Goal: Transaction & Acquisition: Download file/media

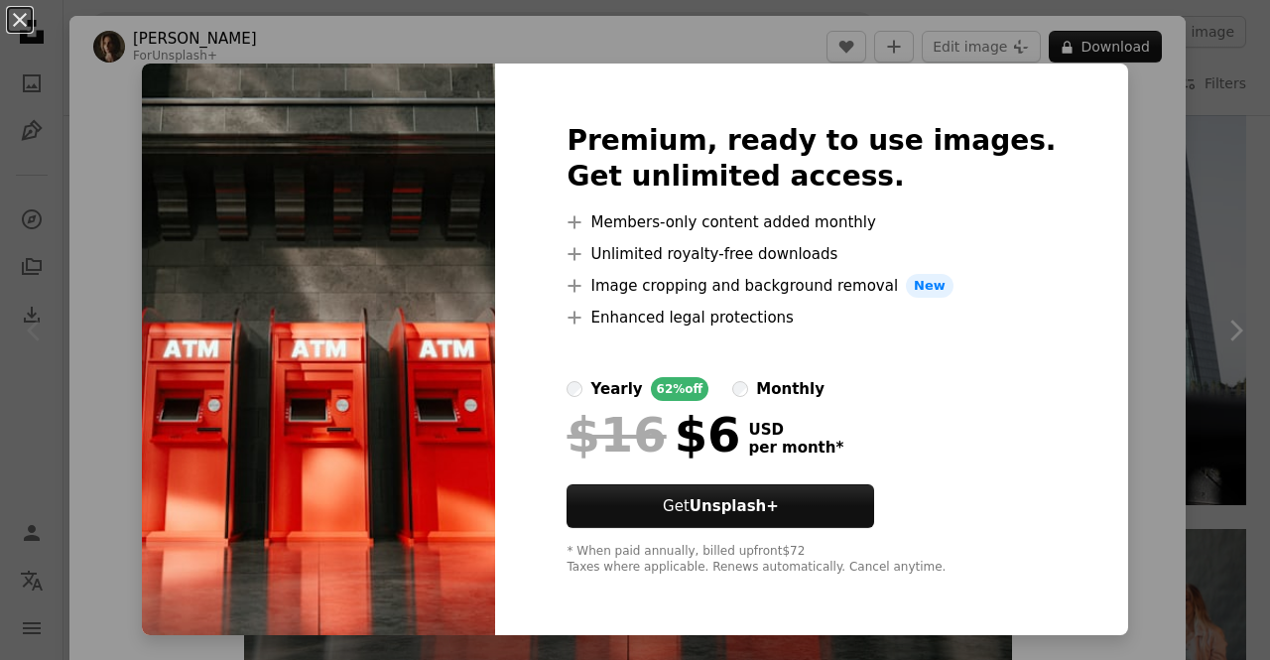
scroll to position [77, 0]
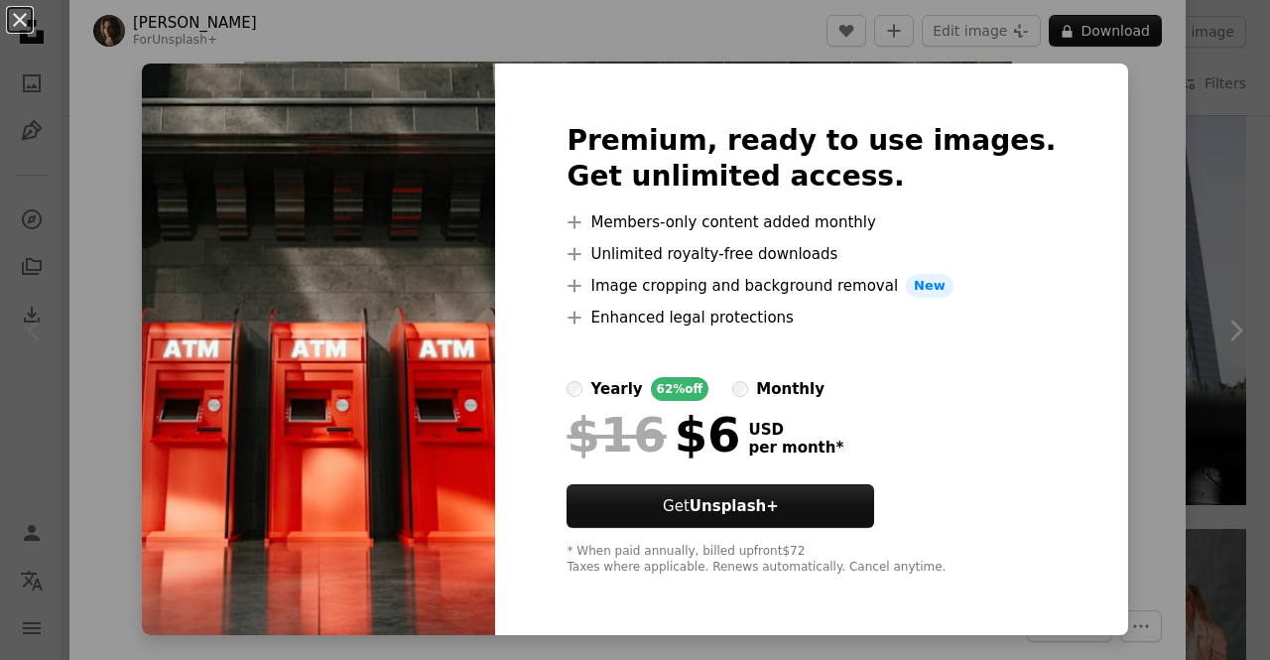
click at [1129, 190] on div "An X shape Premium, ready to use images. Get unlimited access. A plus sign Memb…" at bounding box center [635, 330] width 1270 height 660
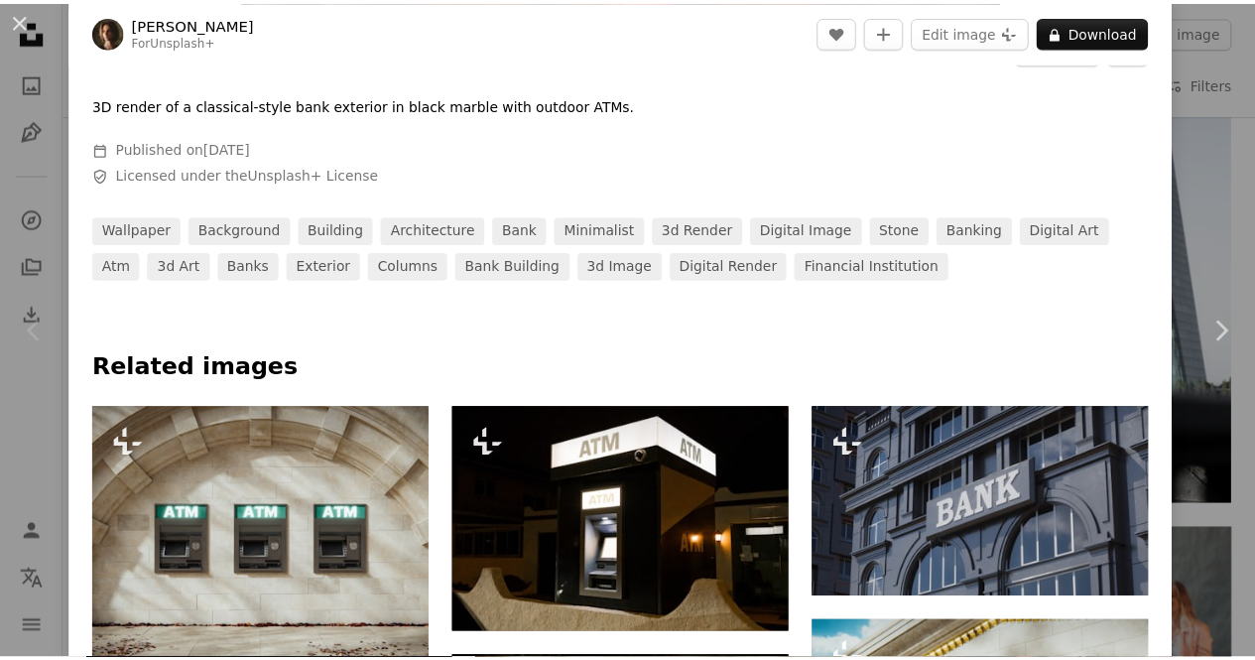
scroll to position [661, 0]
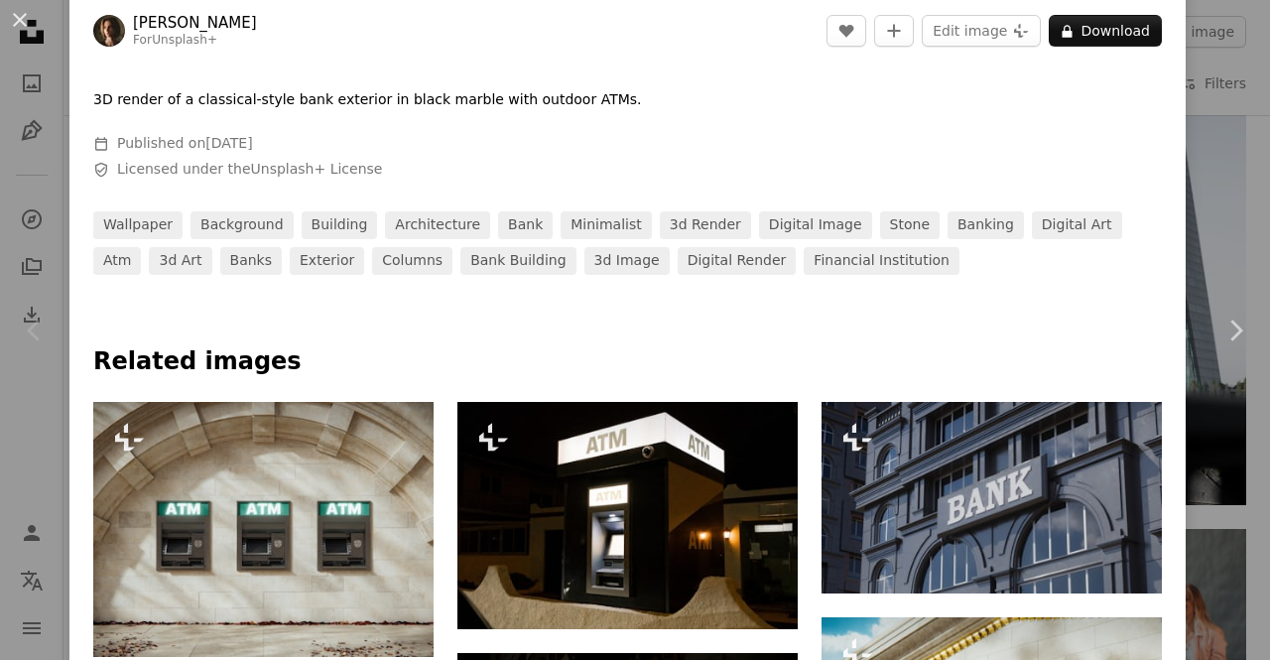
click at [1265, 269] on html "**********" at bounding box center [635, 197] width 1270 height 12142
click at [1220, 189] on div "An X shape Chevron left Chevron right [PERSON_NAME] For Unsplash+ A heart A plu…" at bounding box center [635, 330] width 1270 height 660
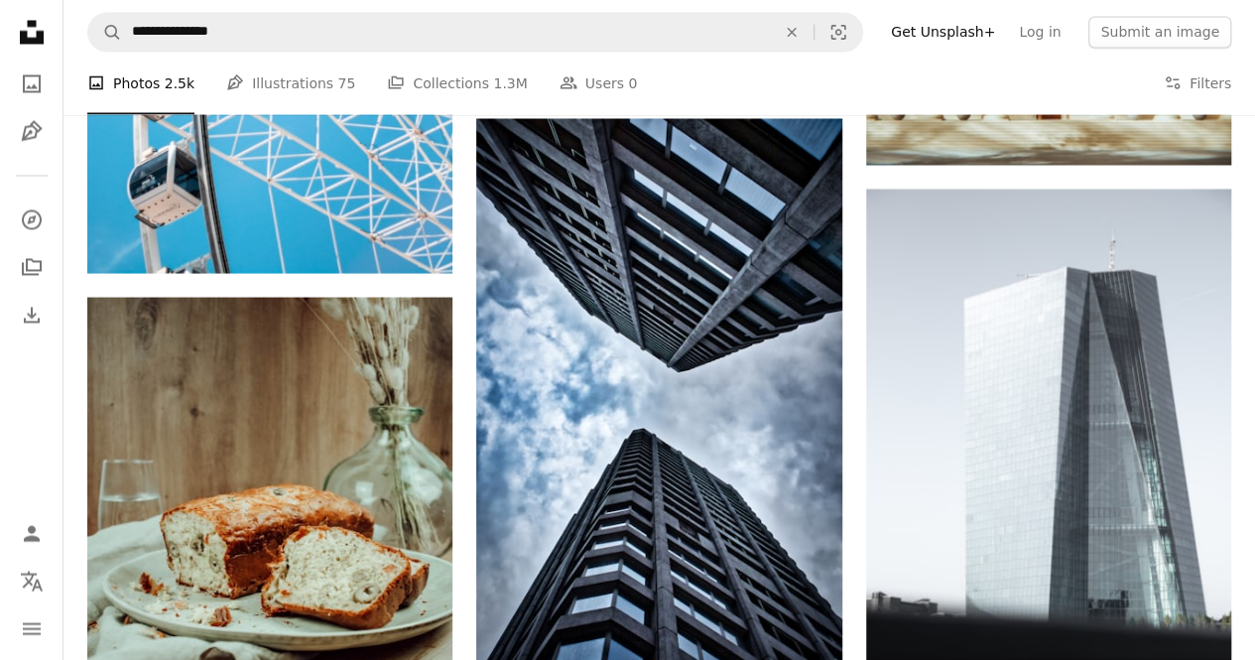
scroll to position [5573, 0]
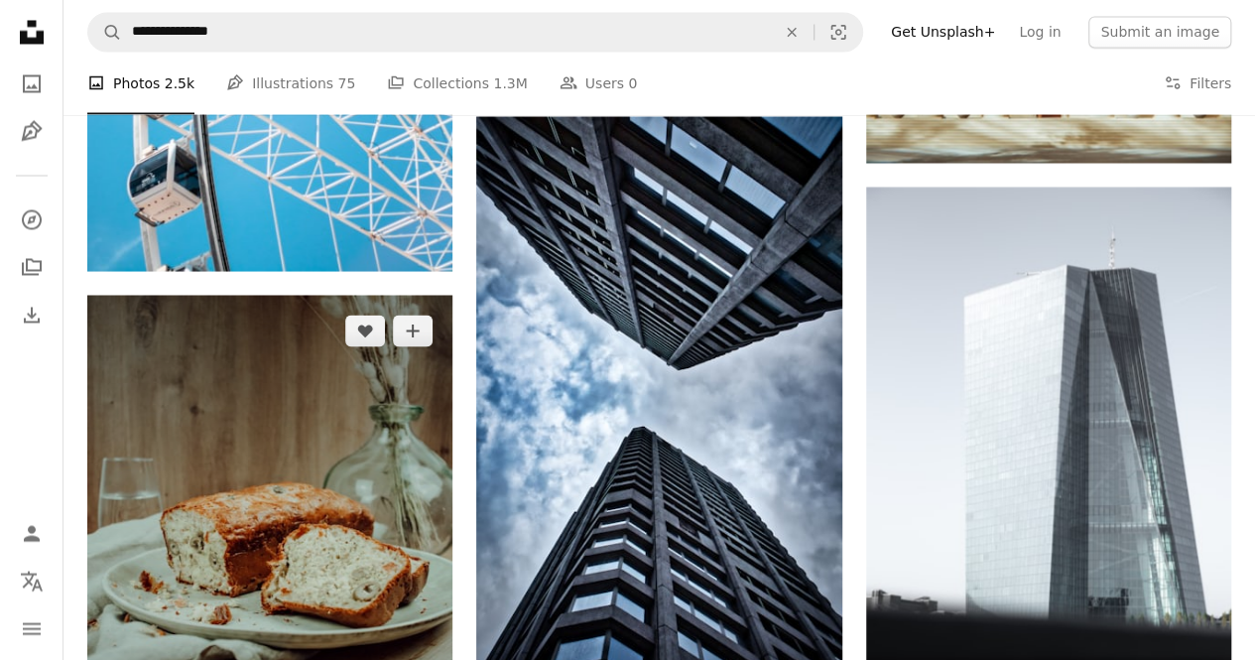
click at [327, 349] on img at bounding box center [269, 569] width 365 height 548
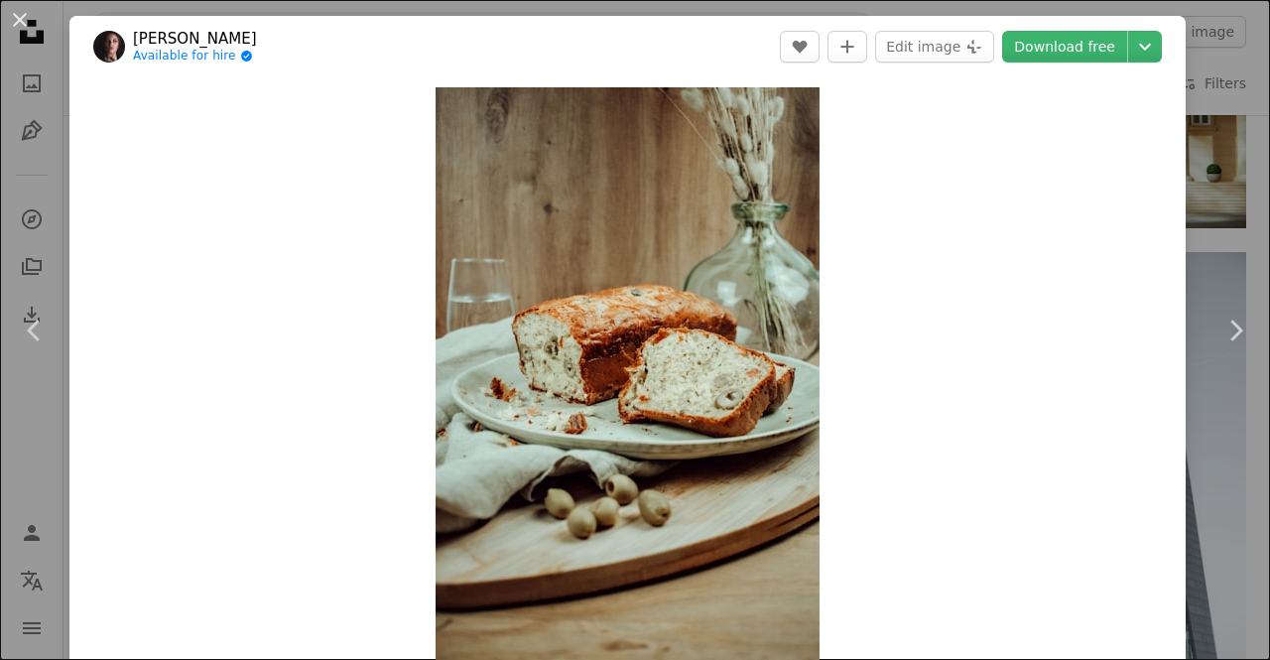
click at [1179, 152] on div "An X shape Chevron left Chevron right [PERSON_NAME] Available for hire A checkm…" at bounding box center [635, 330] width 1270 height 660
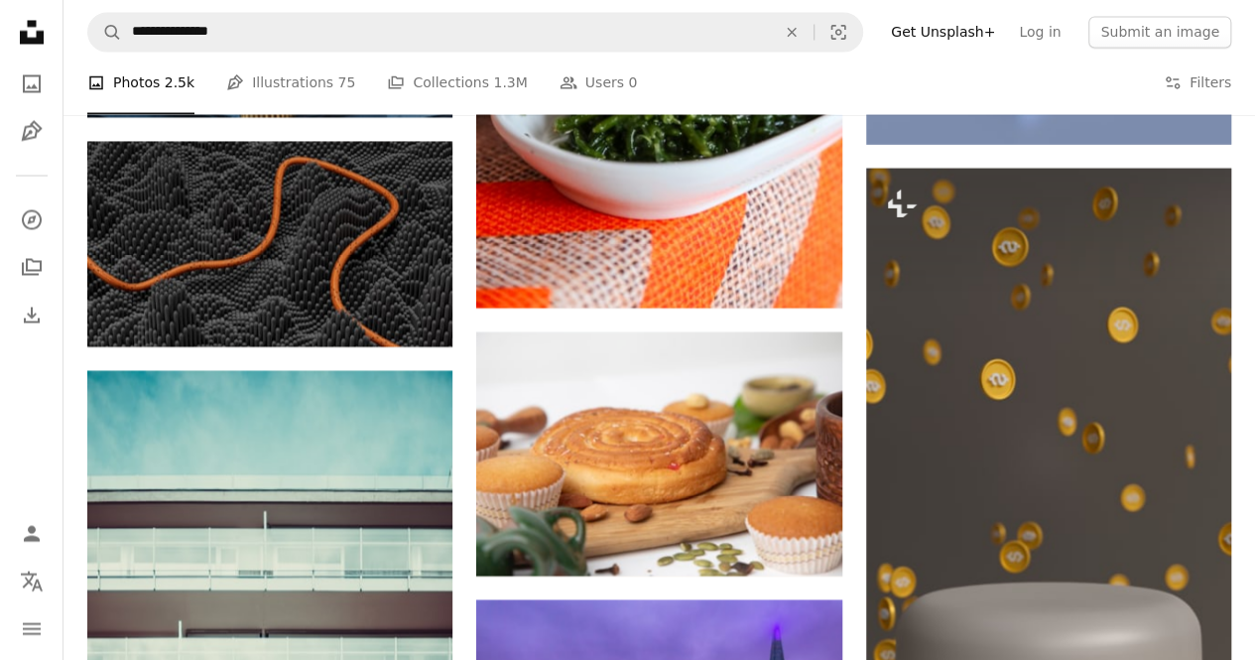
scroll to position [9333, 0]
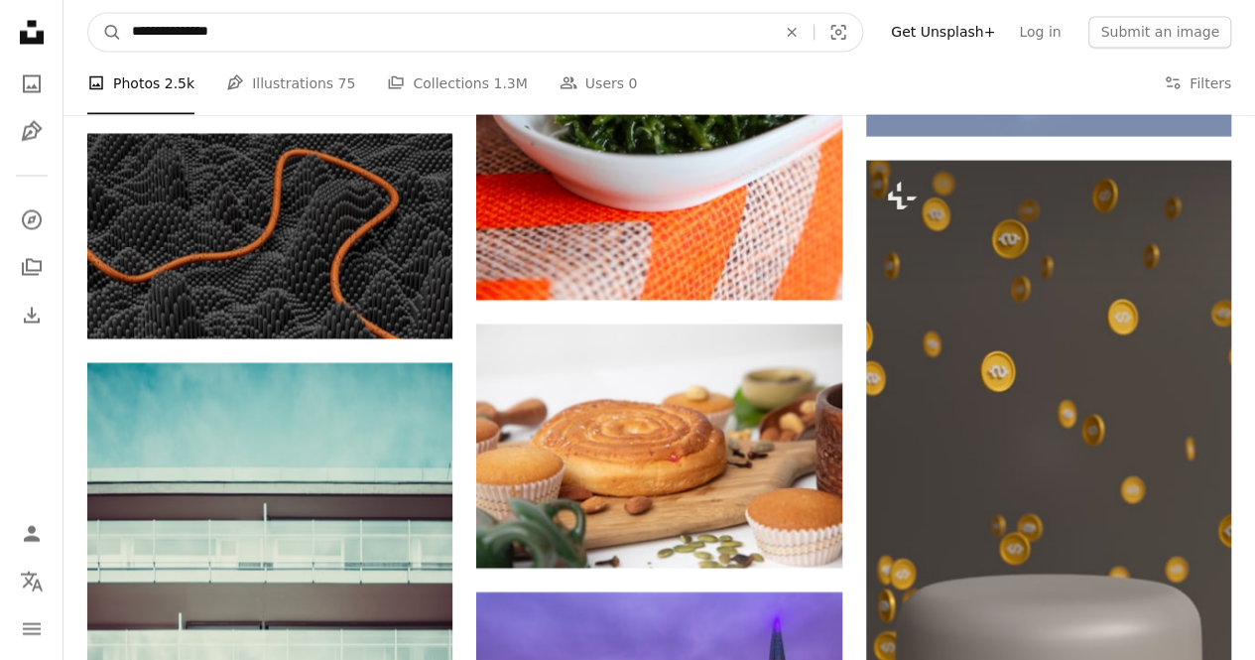
click at [399, 37] on input "**********" at bounding box center [446, 32] width 648 height 38
type input "*"
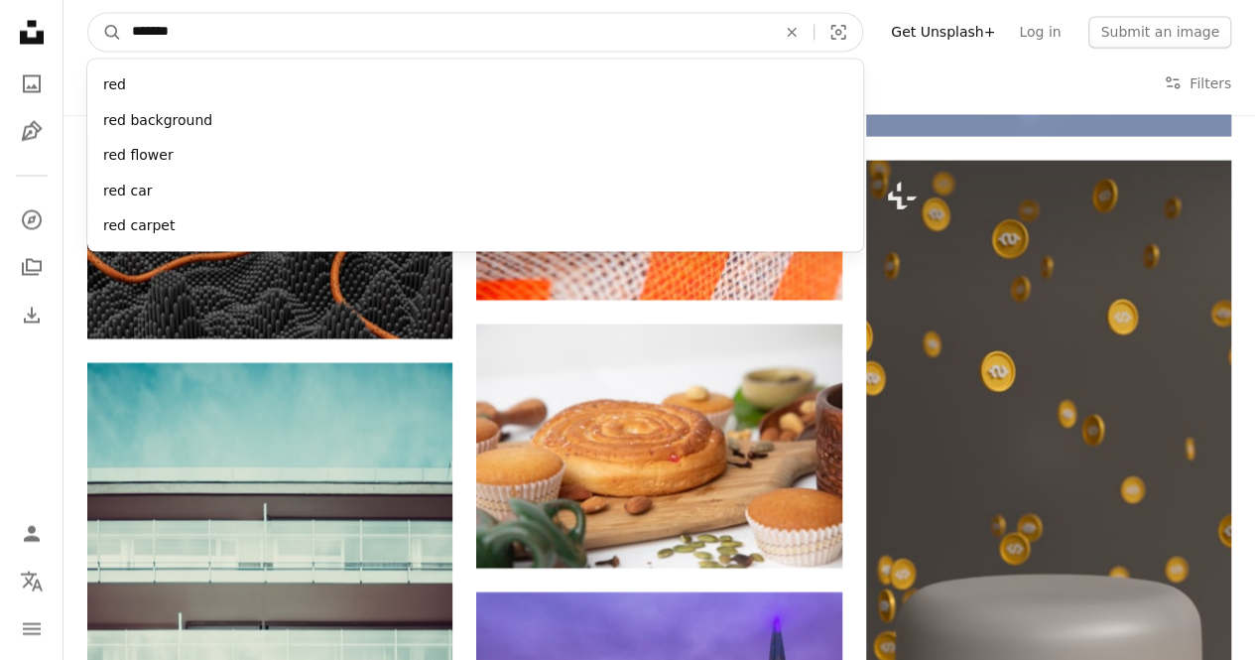
type input "********"
click button "A magnifying glass" at bounding box center [105, 32] width 34 height 38
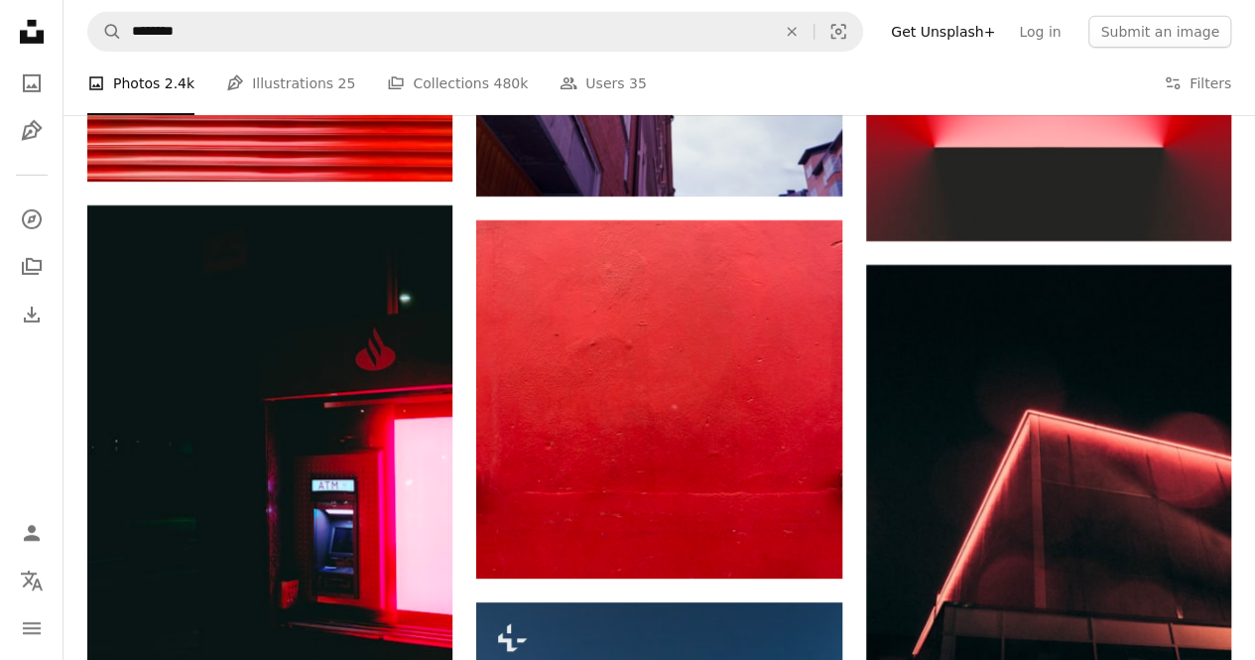
scroll to position [3253, 0]
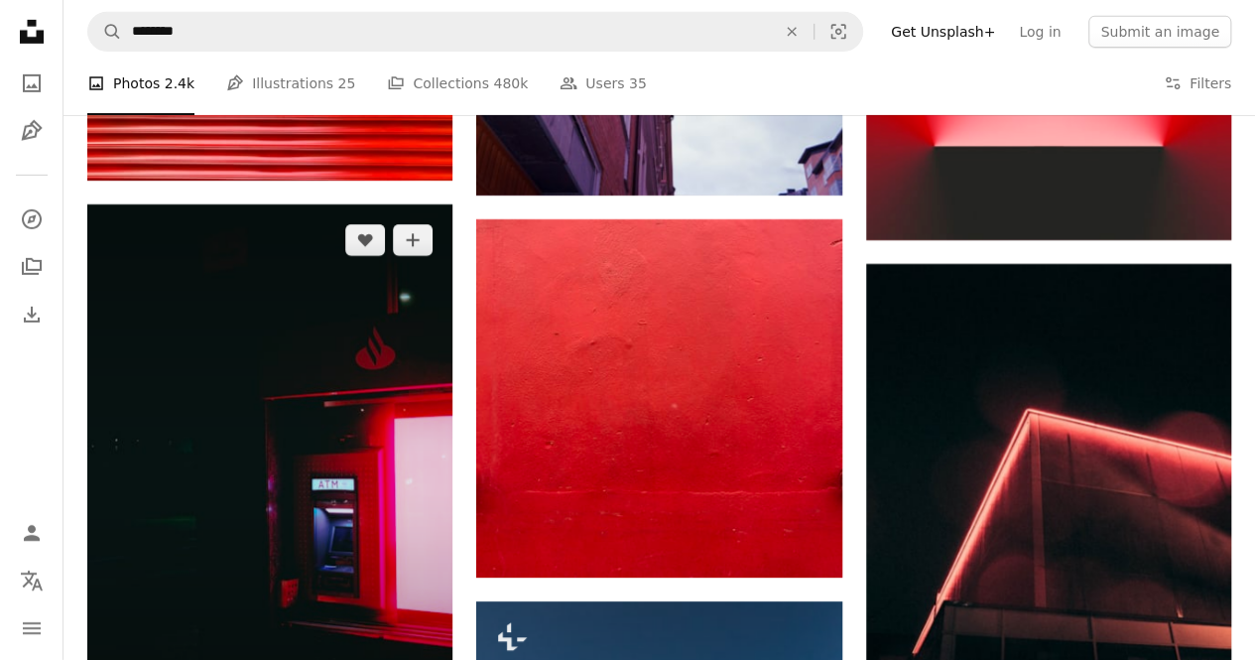
click at [282, 473] on img at bounding box center [269, 478] width 365 height 548
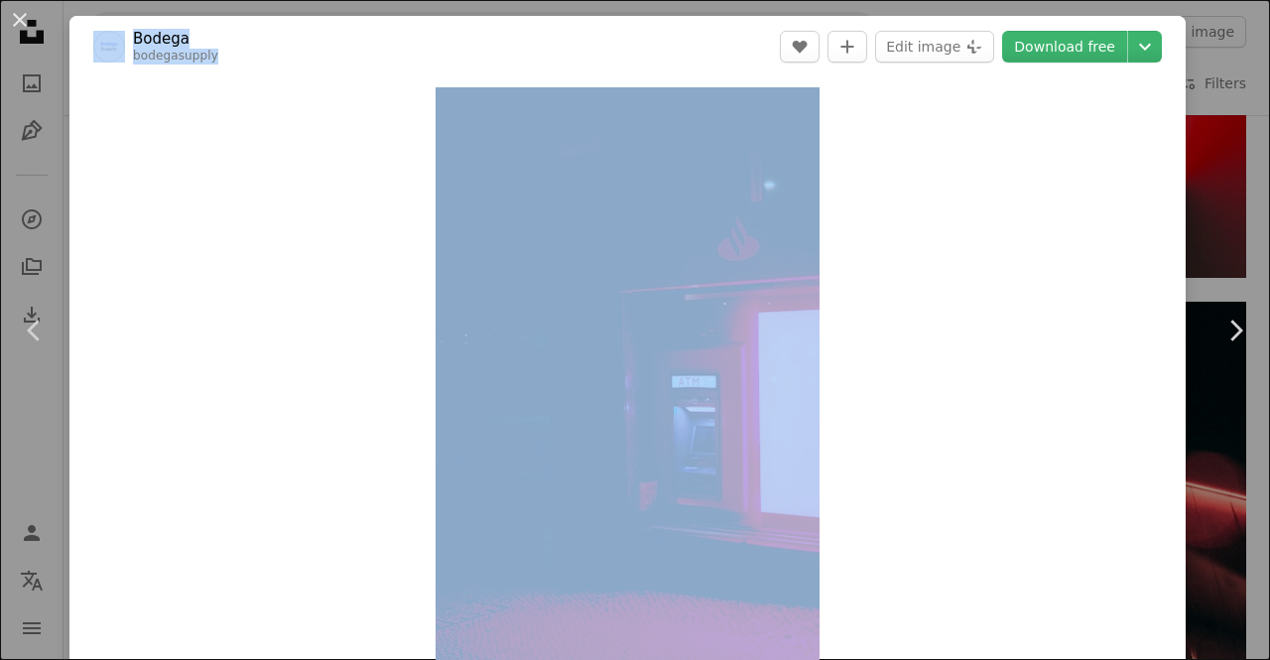
drag, startPoint x: 1195, startPoint y: 190, endPoint x: 1269, endPoint y: 202, distance: 75.5
click at [1269, 202] on html "Unsplash logo Unsplash Home A photo Pen Tool A compass A stack of folders Downl…" at bounding box center [635, 137] width 1270 height 6781
click at [1232, 156] on div "An X shape Chevron left Chevron right Bodega bodegasupply A heart A plus sign E…" at bounding box center [635, 330] width 1270 height 660
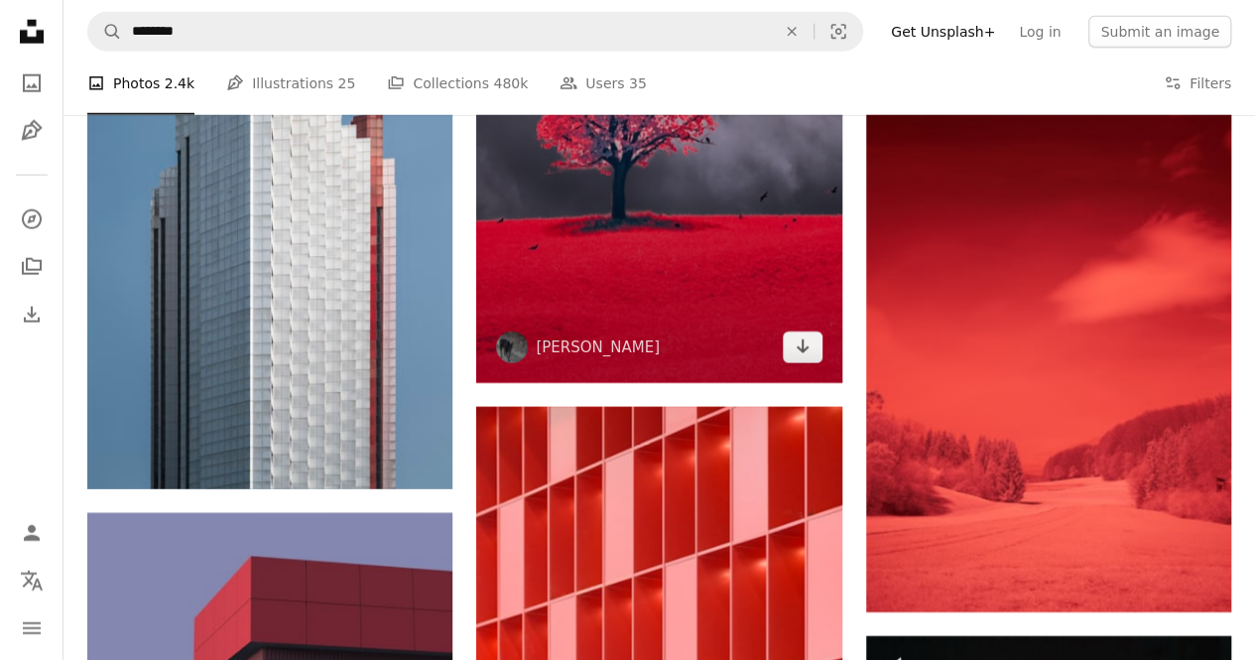
scroll to position [6326, 0]
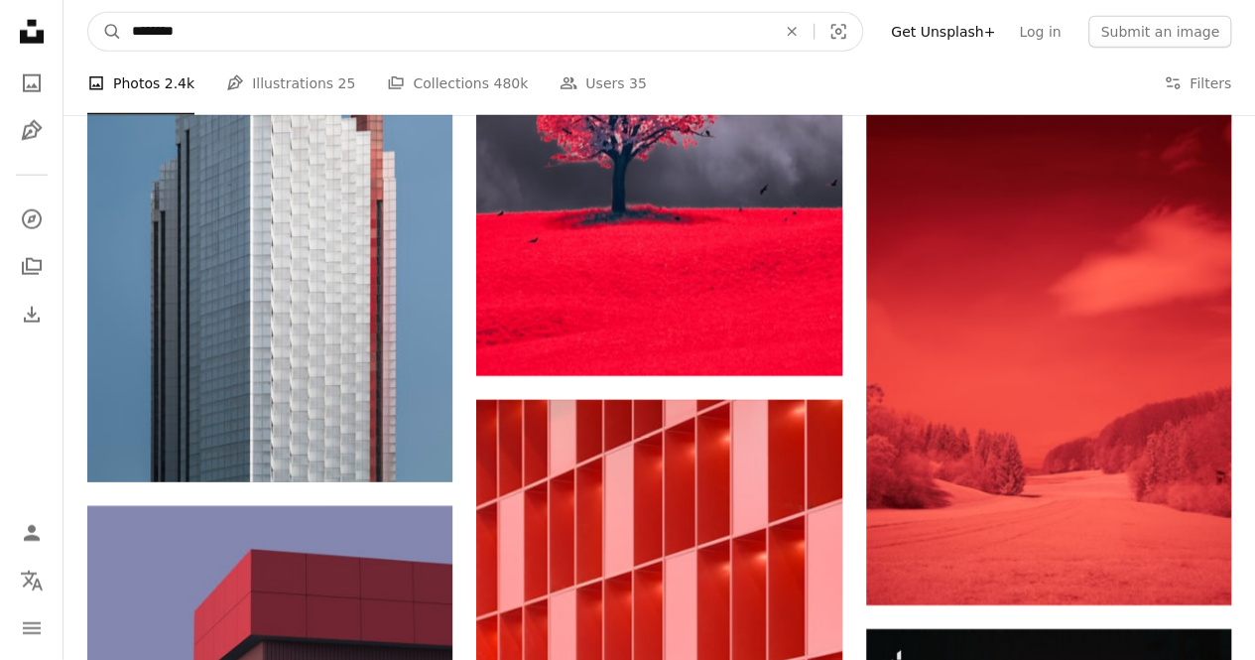
click at [428, 29] on input "********" at bounding box center [446, 32] width 648 height 38
type input "*"
type input "****"
click at [88, 13] on button "A magnifying glass" at bounding box center [105, 32] width 34 height 38
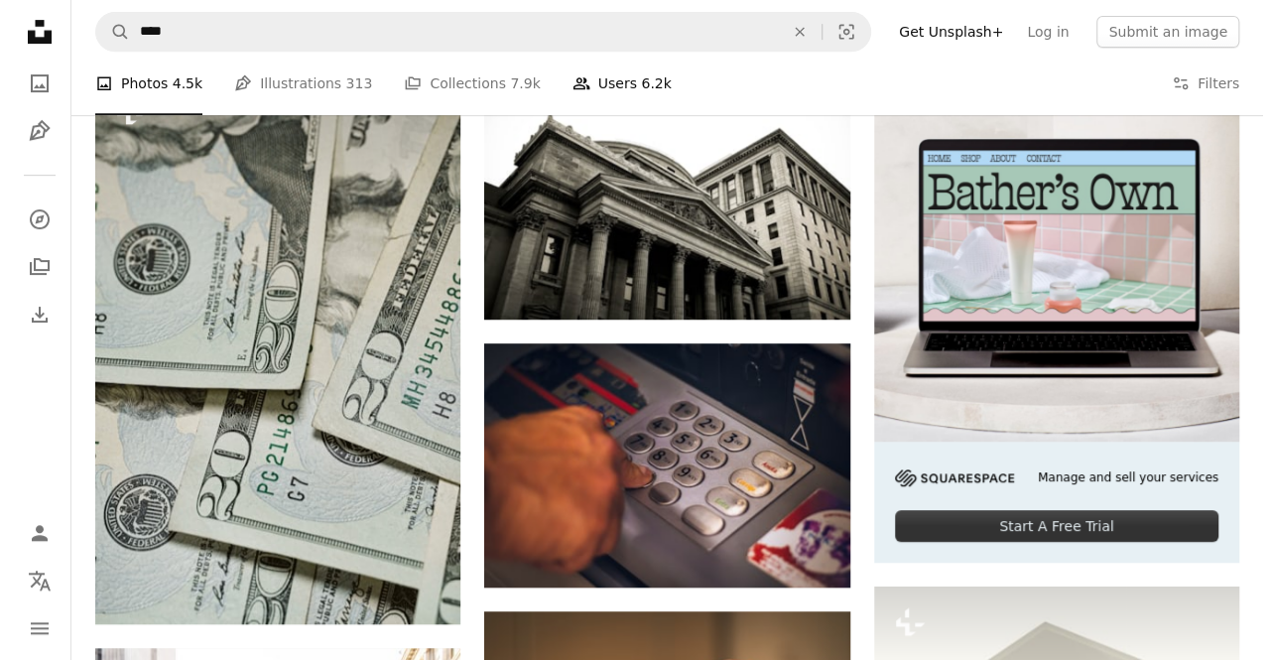
scroll to position [421, 0]
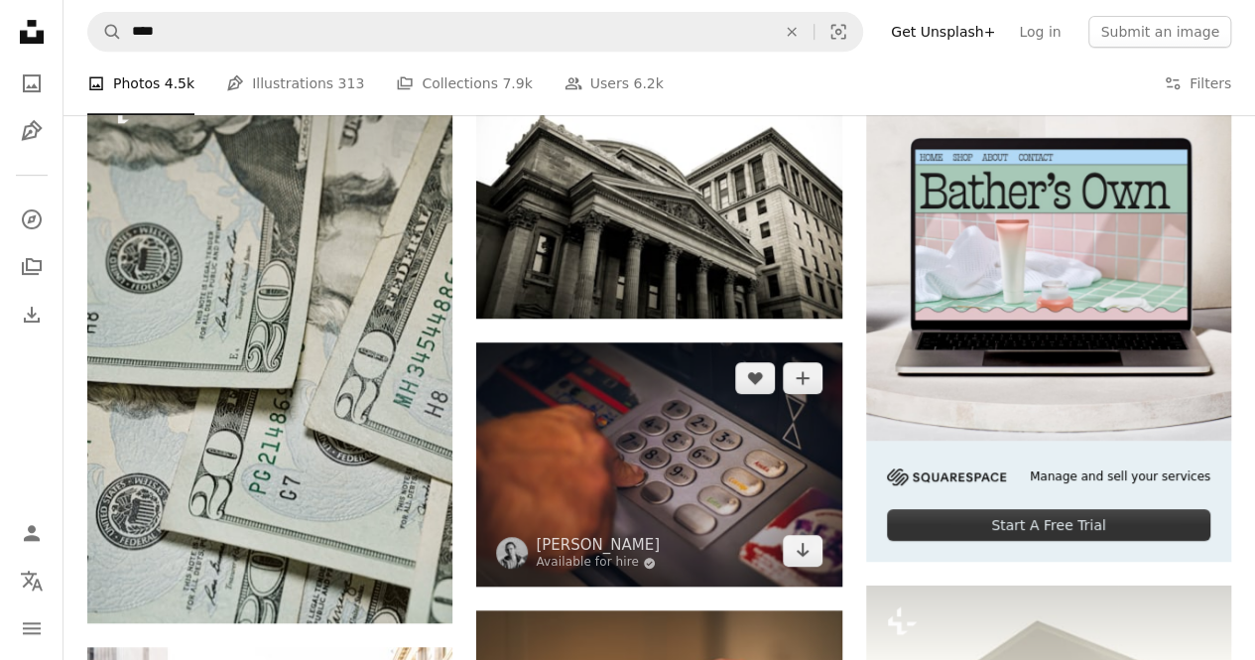
click at [695, 505] on img at bounding box center [658, 464] width 365 height 244
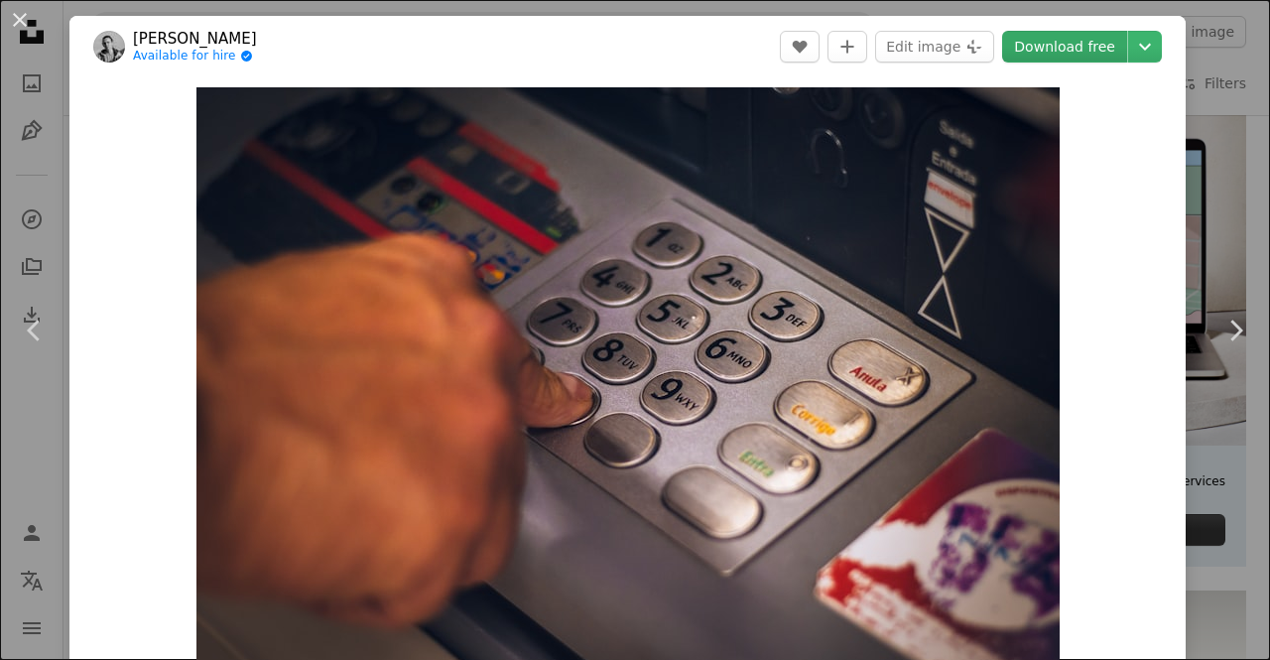
click at [1079, 43] on link "Download free" at bounding box center [1064, 47] width 125 height 32
